Goal: Information Seeking & Learning: Check status

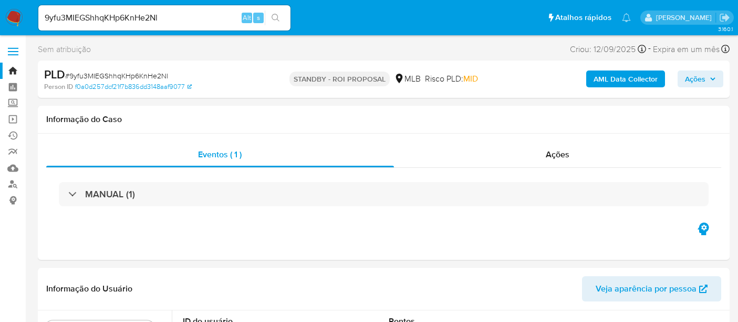
select select "10"
drag, startPoint x: 44, startPoint y: 15, endPoint x: 166, endPoint y: 17, distance: 121.9
click at [166, 17] on input "9yfu3MIEGShhqKHp6KnHe2Nl" at bounding box center [164, 18] width 252 height 14
click at [175, 14] on input "9yfu3MIEGShhqKHp6KnHe2Nl" at bounding box center [164, 18] width 252 height 14
drag, startPoint x: 191, startPoint y: 14, endPoint x: 0, endPoint y: 29, distance: 191.3
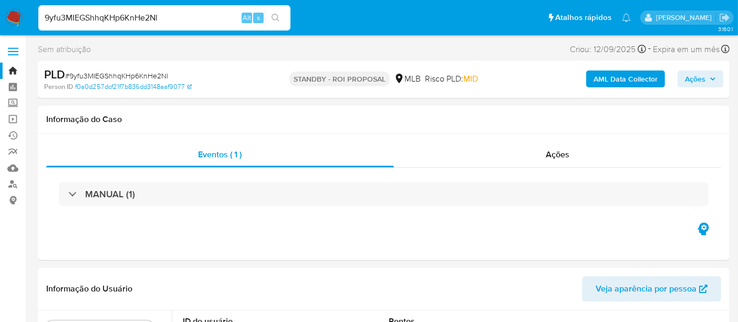
click at [0, 29] on nav "Pausado Ver notificaciones 9yfu3MIEGShhqKHp6KnHe2Nl Alt s Atalhos rápidos Presi…" at bounding box center [369, 17] width 738 height 35
paste input "DPDBhZUbIG9fx1KbQc1oAsRq"
type input "DPDBhZUbIG9fx1KbQc1oAsRq"
click at [274, 17] on icon "search-icon" at bounding box center [276, 18] width 8 height 8
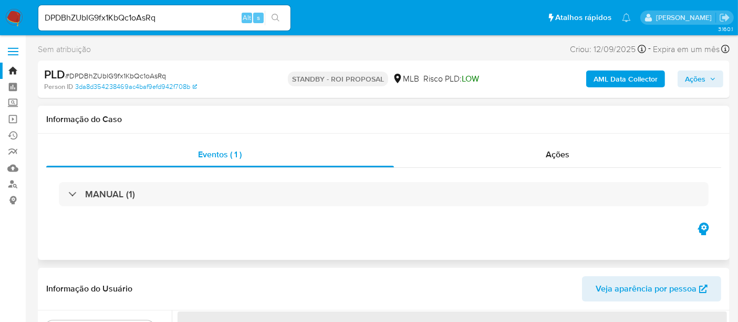
select select "10"
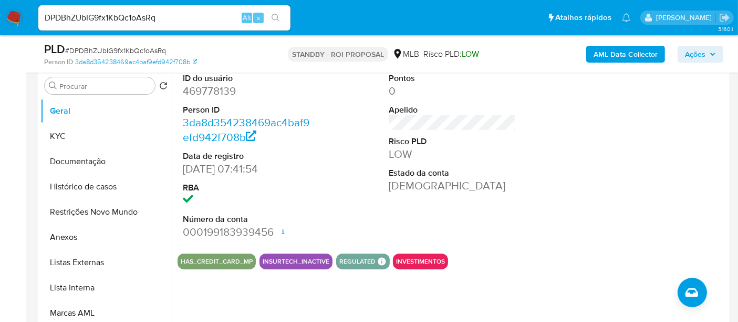
scroll to position [233, 0]
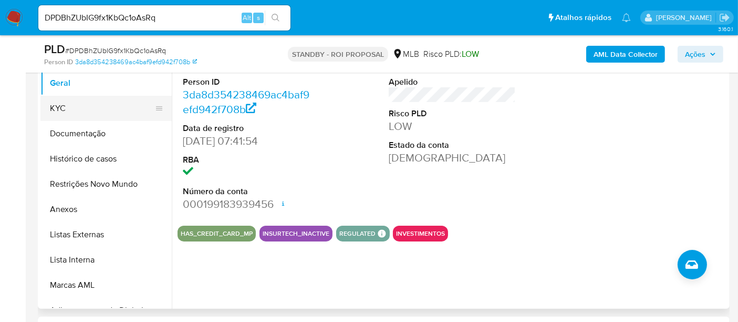
click at [85, 115] on button "KYC" at bounding box center [101, 108] width 123 height 25
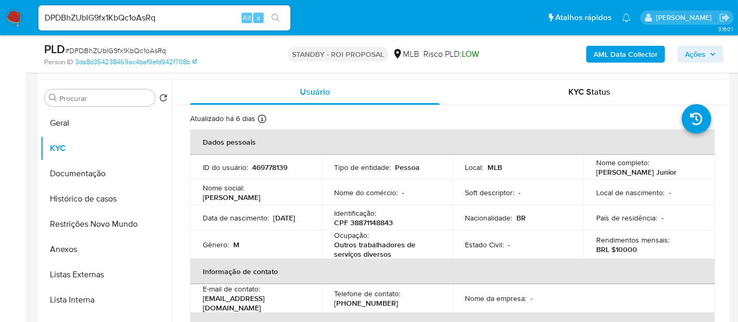
scroll to position [175, 0]
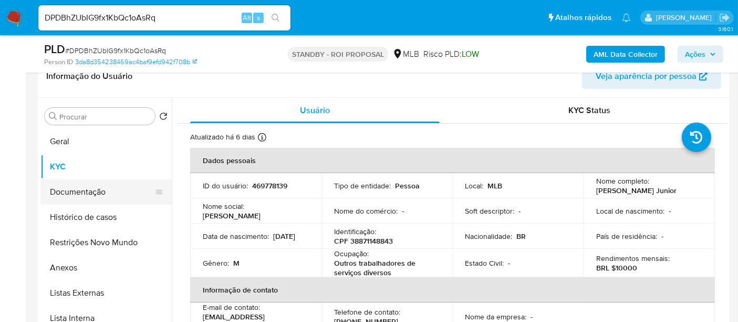
click at [86, 187] on button "Documentação" at bounding box center [101, 191] width 123 height 25
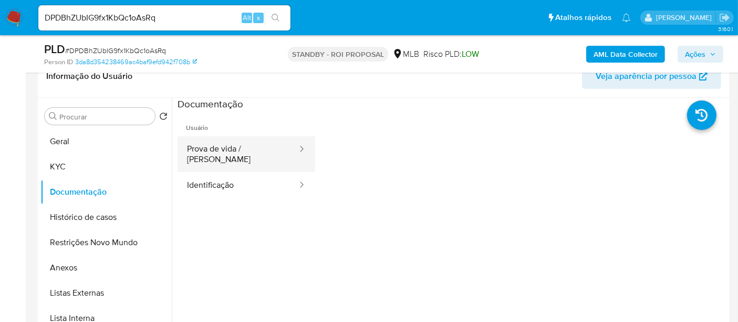
click at [237, 153] on button "Prova de vida / [PERSON_NAME]" at bounding box center [238, 154] width 121 height 36
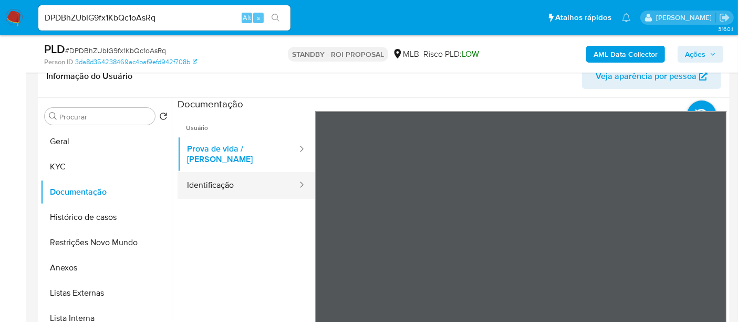
click at [219, 174] on button "Identificação" at bounding box center [238, 185] width 121 height 27
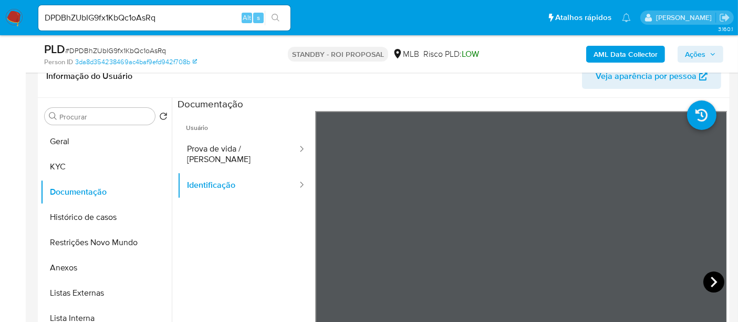
click at [713, 282] on icon at bounding box center [714, 281] width 21 height 21
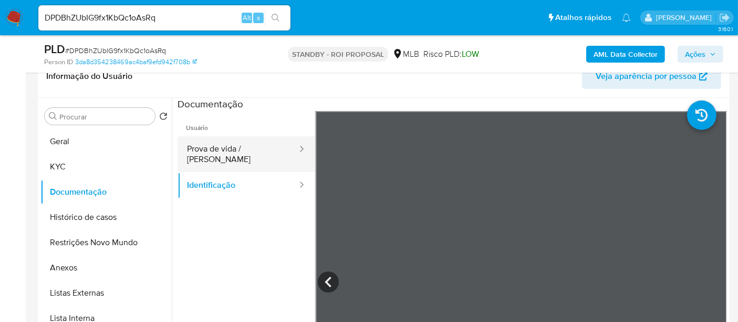
drag, startPoint x: 218, startPoint y: 147, endPoint x: 252, endPoint y: 146, distance: 34.2
click at [219, 146] on button "Prova de vida / [PERSON_NAME]" at bounding box center [238, 154] width 121 height 36
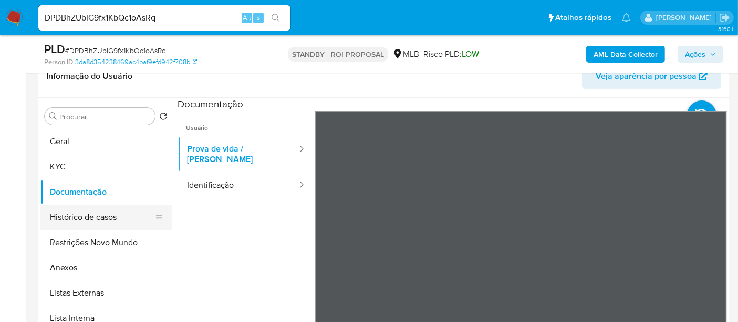
click at [96, 222] on button "Histórico de casos" at bounding box center [101, 216] width 123 height 25
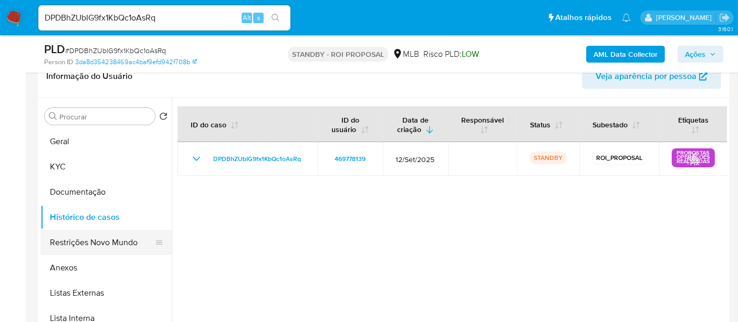
click at [76, 243] on button "Restrições Novo Mundo" at bounding box center [101, 242] width 123 height 25
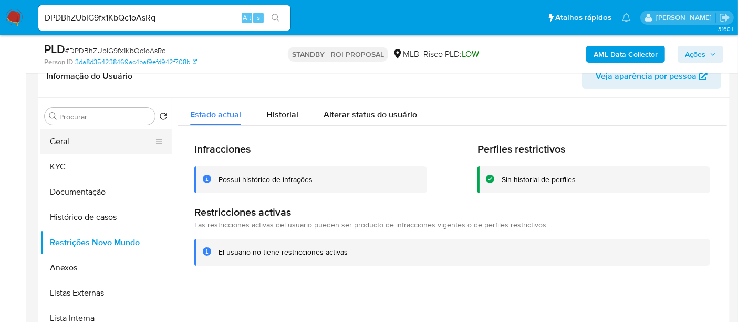
click at [66, 140] on button "Geral" at bounding box center [101, 141] width 123 height 25
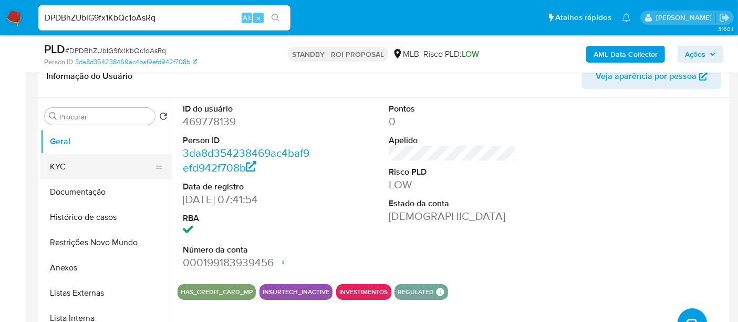
click at [67, 169] on button "KYC" at bounding box center [101, 166] width 123 height 25
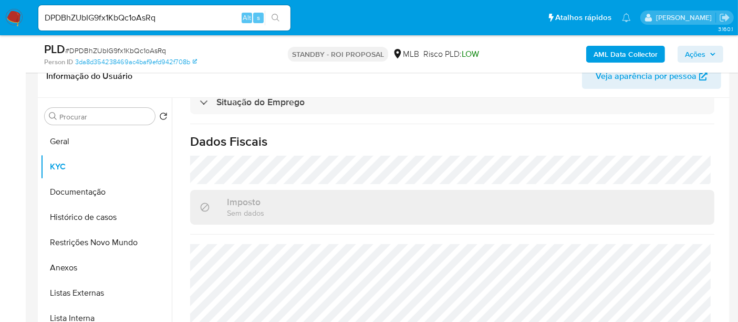
scroll to position [480, 0]
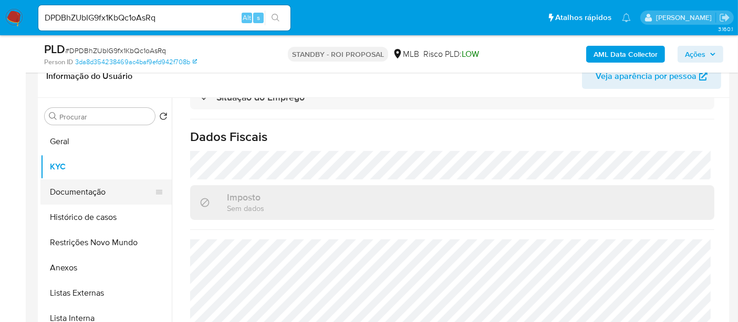
drag, startPoint x: 96, startPoint y: 190, endPoint x: 113, endPoint y: 190, distance: 17.9
click at [97, 190] on button "Documentação" at bounding box center [101, 191] width 123 height 25
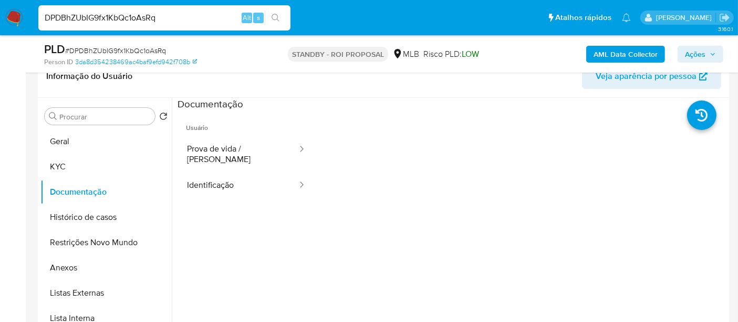
drag, startPoint x: 182, startPoint y: 21, endPoint x: 0, endPoint y: 21, distance: 181.8
click at [0, 21] on nav "Pausado Ver notificaciones DPDBhZUbIG9fx1KbQc1oAsRq Alt s Atalhos rápidos Presi…" at bounding box center [369, 17] width 738 height 35
paste input "4ebeAdwNWBMqhKLEO0LLgxp1"
type input "4ebeAdwNWBMqhKLEO0LLgxp1"
click at [274, 17] on icon "search-icon" at bounding box center [276, 18] width 8 height 8
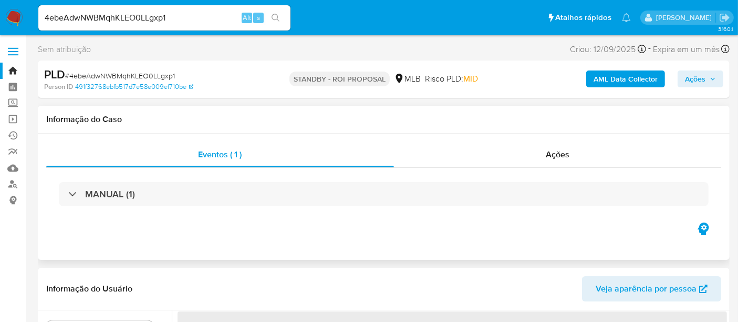
select select "10"
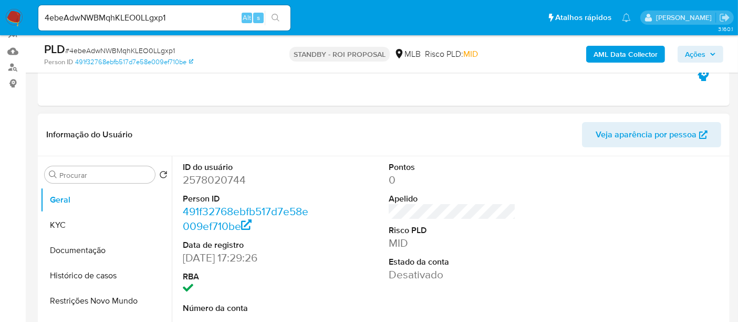
scroll to position [175, 0]
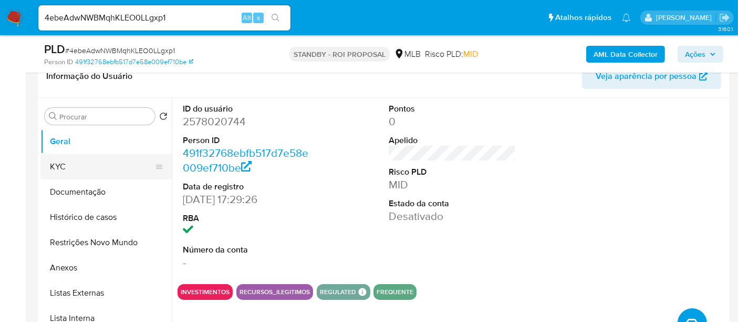
click at [61, 164] on button "KYC" at bounding box center [101, 166] width 123 height 25
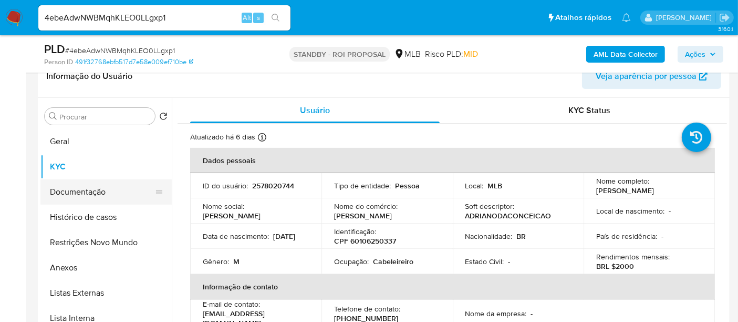
click at [84, 190] on button "Documentação" at bounding box center [101, 191] width 123 height 25
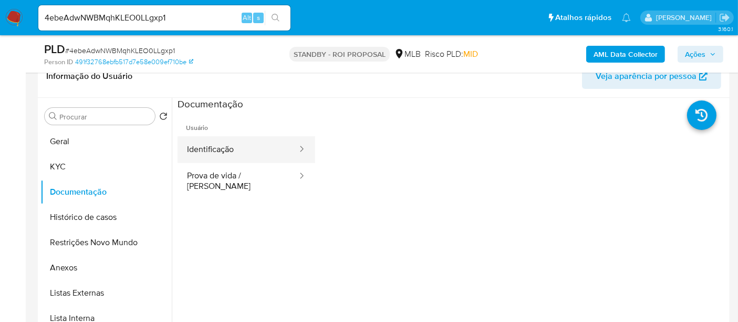
click at [239, 147] on button "Identificação" at bounding box center [238, 149] width 121 height 27
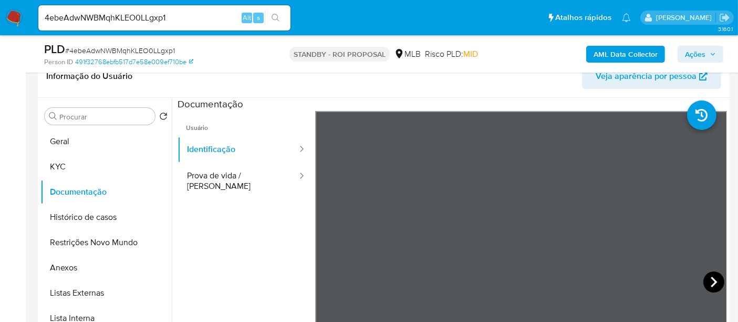
click at [707, 275] on icon at bounding box center [714, 281] width 21 height 21
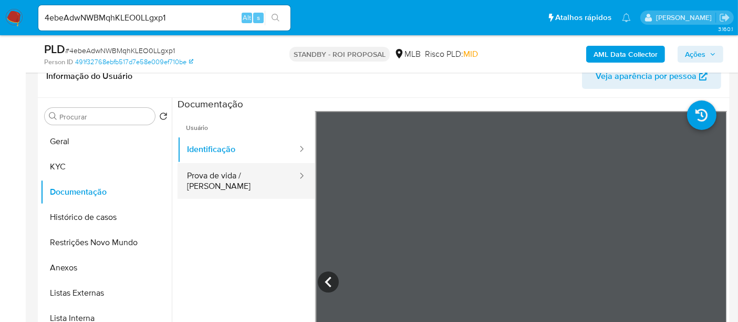
click at [223, 171] on button "Prova de vida / [PERSON_NAME]" at bounding box center [238, 181] width 121 height 36
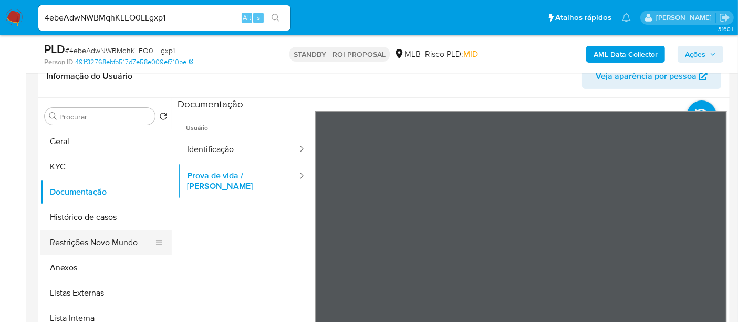
click at [110, 243] on button "Restrições Novo Mundo" at bounding box center [101, 242] width 123 height 25
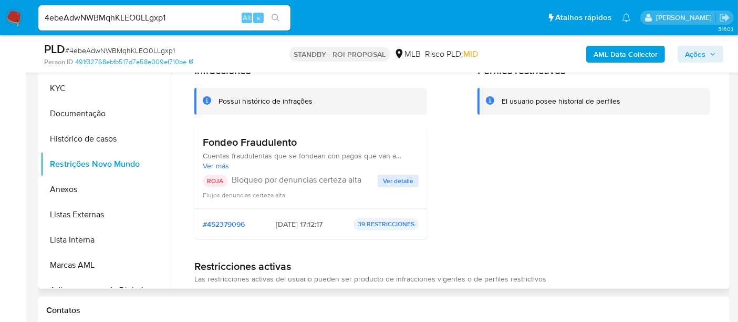
scroll to position [256, 0]
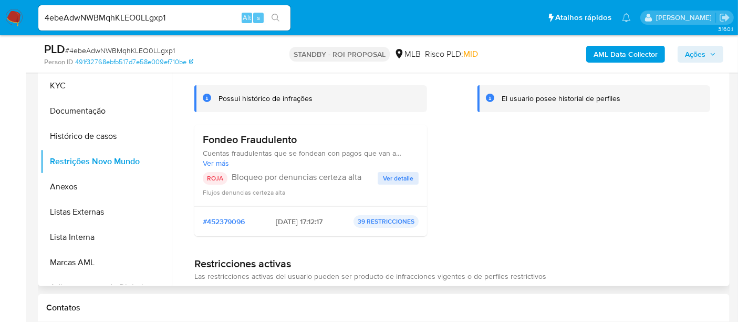
click at [396, 183] on span "Ver detalle" at bounding box center [398, 178] width 30 height 11
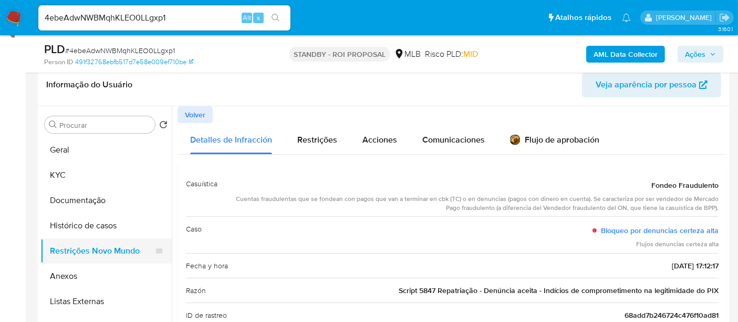
scroll to position [81, 0]
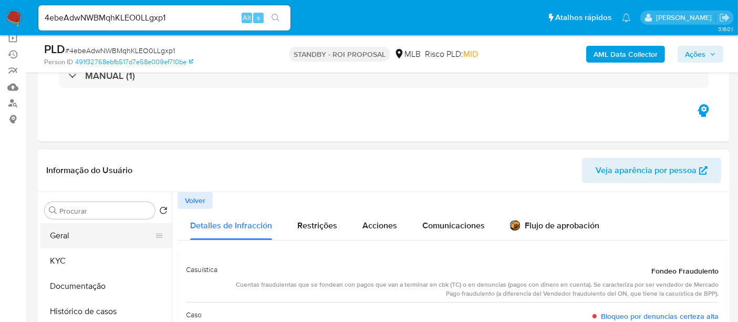
click at [77, 240] on button "Geral" at bounding box center [101, 235] width 123 height 25
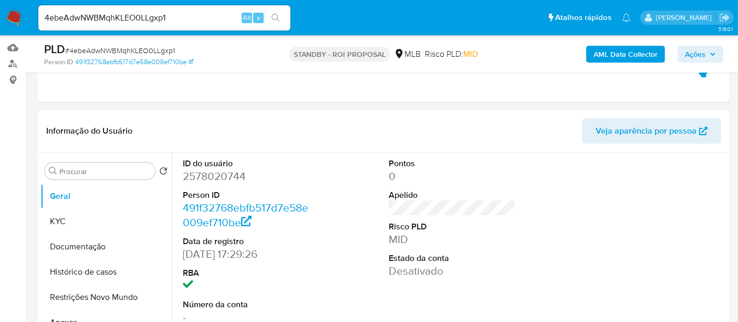
scroll to position [139, 0]
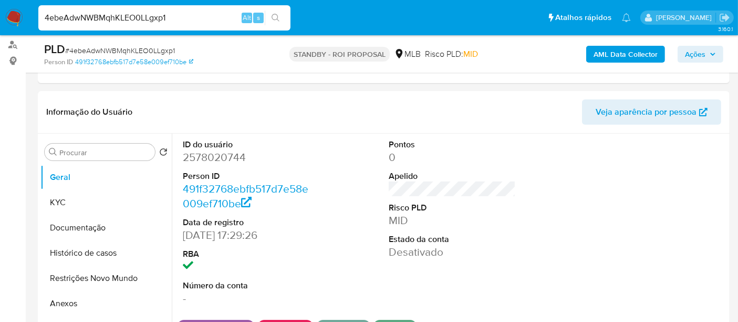
drag, startPoint x: 188, startPoint y: 19, endPoint x: 0, endPoint y: 34, distance: 188.2
click at [0, 34] on nav "Pausado Ver notificaciones 4ebeAdwNWBMqhKLEO0LLgxp1 Alt s Atalhos rápidos Presi…" at bounding box center [369, 17] width 738 height 35
paste input "NoarRI7jwUtFzGX0XFHcGIlz"
type input "NoarRI7jwUtFzGX0XFHcGIlz"
click at [278, 15] on icon "search-icon" at bounding box center [276, 18] width 8 height 8
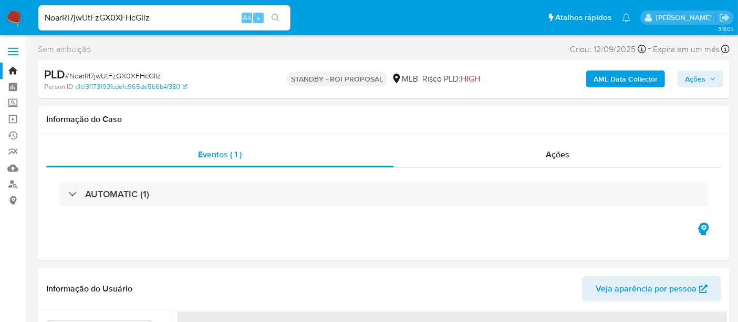
select select "10"
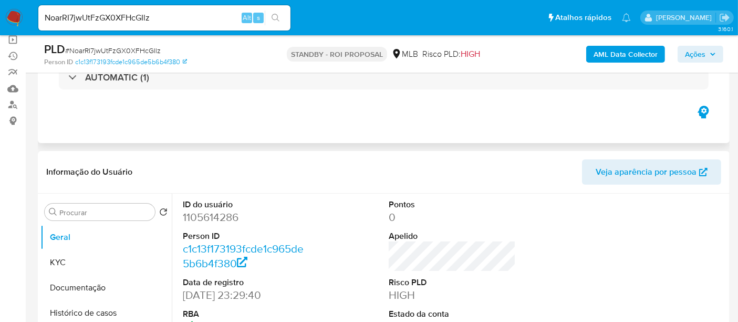
scroll to position [117, 0]
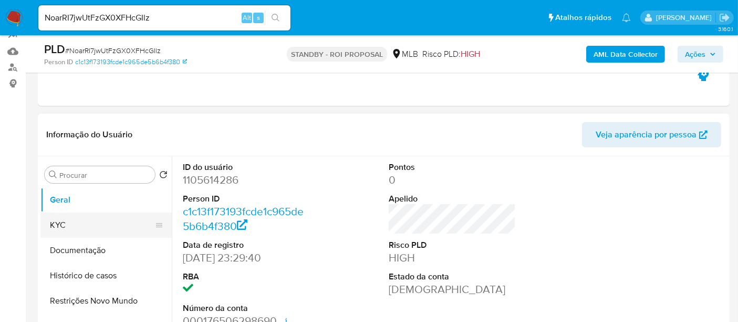
click at [63, 221] on button "KYC" at bounding box center [101, 224] width 123 height 25
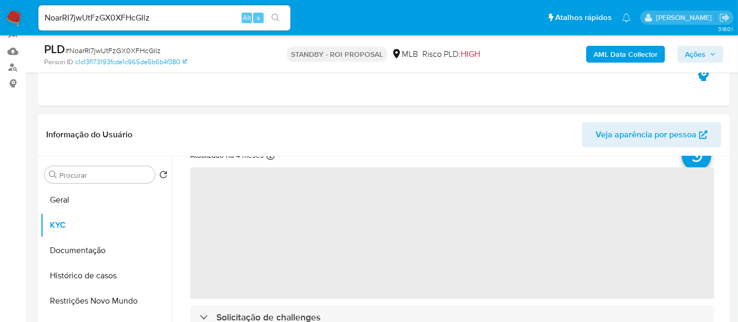
scroll to position [58, 0]
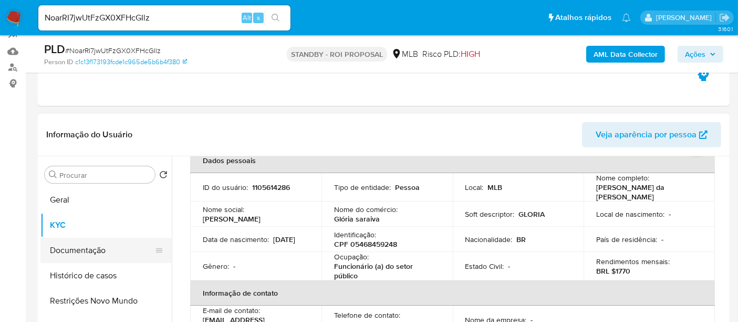
click at [82, 254] on button "Documentação" at bounding box center [101, 249] width 123 height 25
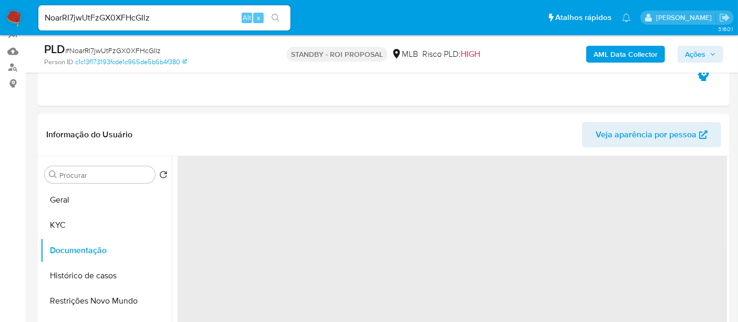
scroll to position [0, 0]
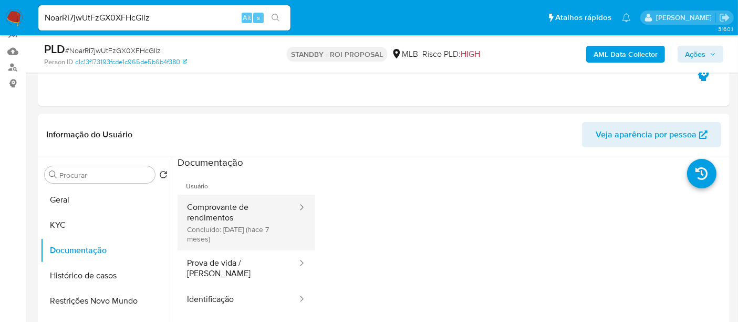
click at [223, 210] on button "Comprovante de rendimentos Concluído: [DATE] (hace 7 meses)" at bounding box center [238, 222] width 121 height 56
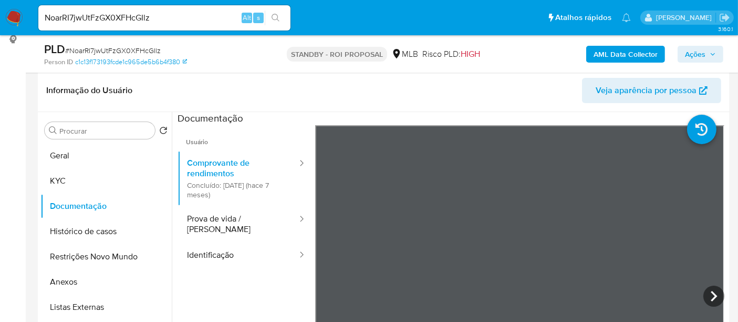
scroll to position [169, 0]
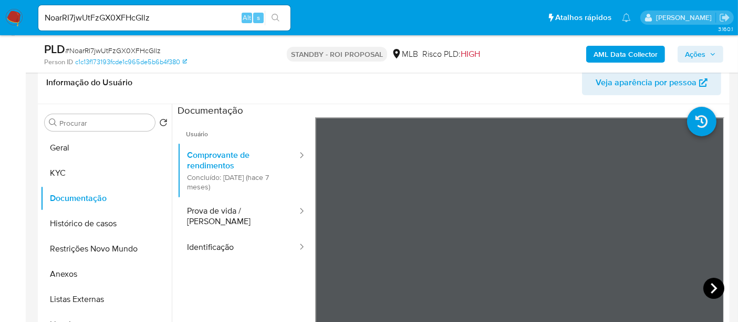
click at [711, 285] on icon at bounding box center [714, 288] width 6 height 11
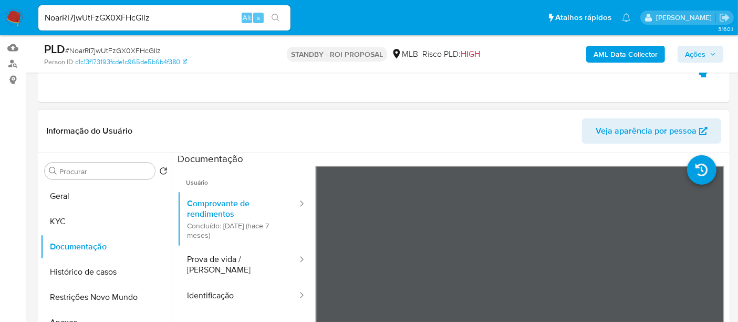
scroll to position [110, 0]
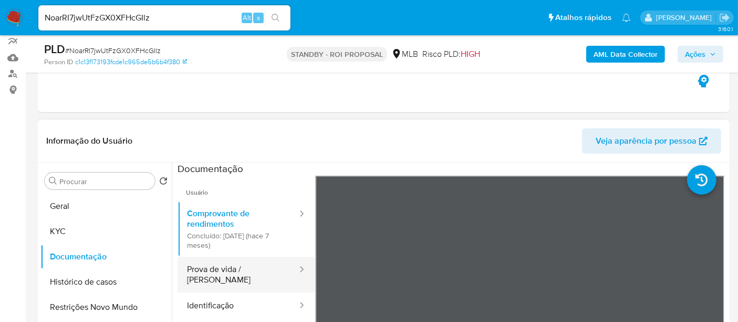
drag, startPoint x: 215, startPoint y: 270, endPoint x: 221, endPoint y: 270, distance: 5.8
click at [216, 270] on button "Prova de vida / [PERSON_NAME]" at bounding box center [238, 274] width 121 height 36
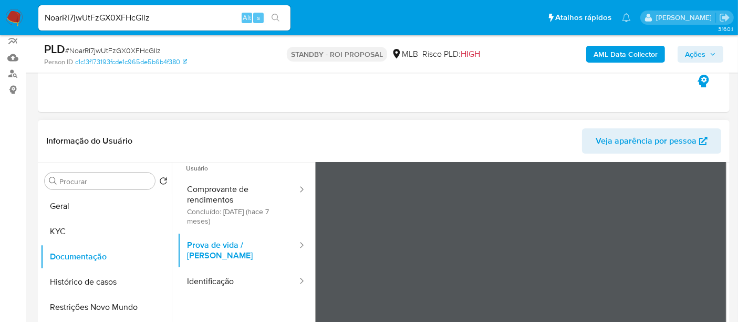
scroll to position [58, 0]
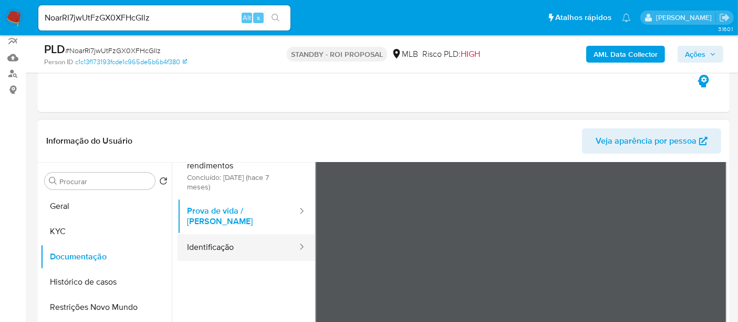
click at [215, 237] on button "Identificação" at bounding box center [238, 247] width 121 height 27
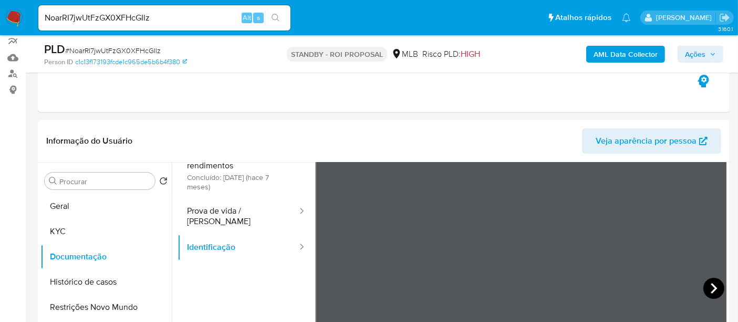
click at [708, 283] on icon at bounding box center [714, 287] width 21 height 21
drag, startPoint x: 60, startPoint y: 201, endPoint x: 143, endPoint y: 200, distance: 83.0
click at [64, 200] on button "Geral" at bounding box center [101, 205] width 123 height 25
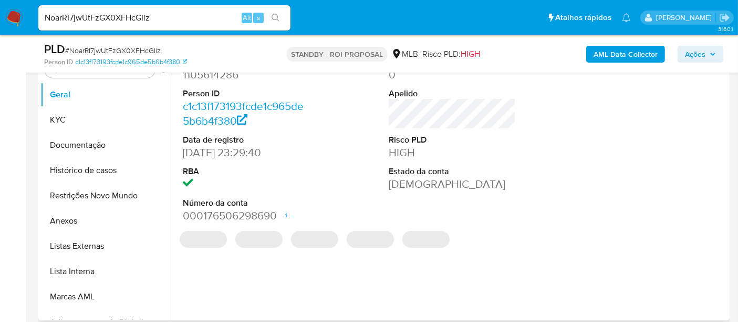
scroll to position [227, 0]
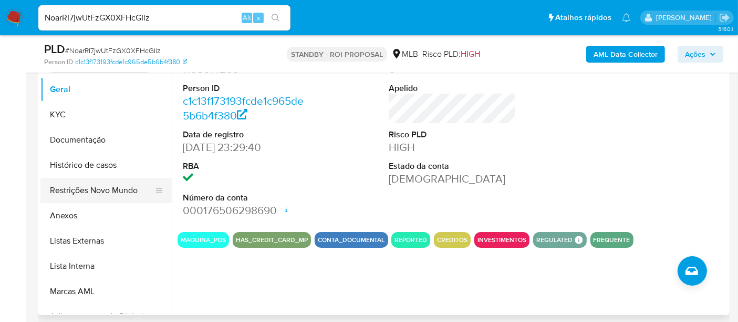
click at [90, 189] on button "Restrições Novo Mundo" at bounding box center [101, 190] width 123 height 25
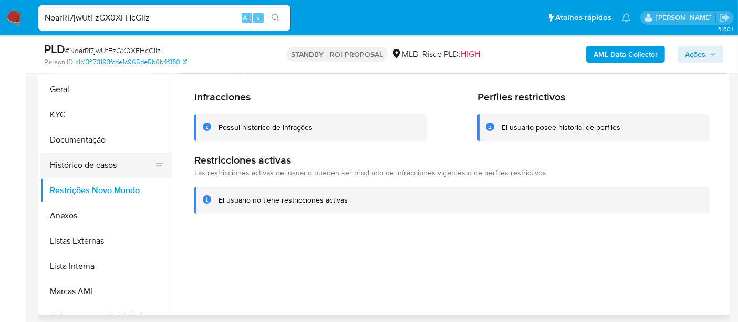
click at [90, 164] on button "Histórico de casos" at bounding box center [101, 164] width 123 height 25
